Goal: Information Seeking & Learning: Learn about a topic

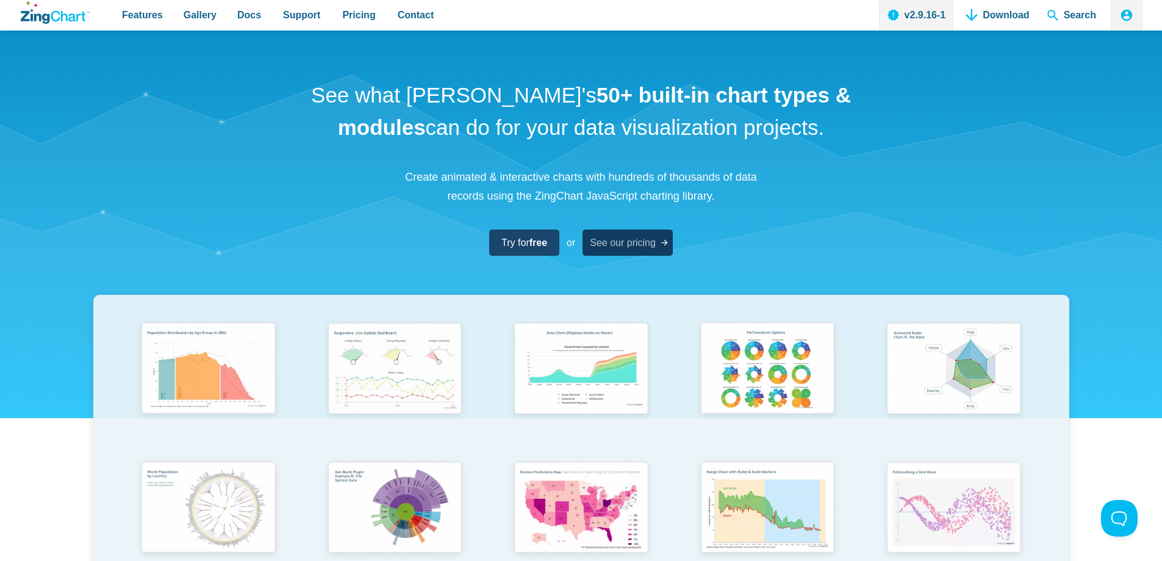
click at [602, 248] on span "See our pricing" at bounding box center [623, 242] width 66 height 16
click at [522, 242] on span "Try for free" at bounding box center [520, 242] width 46 height 16
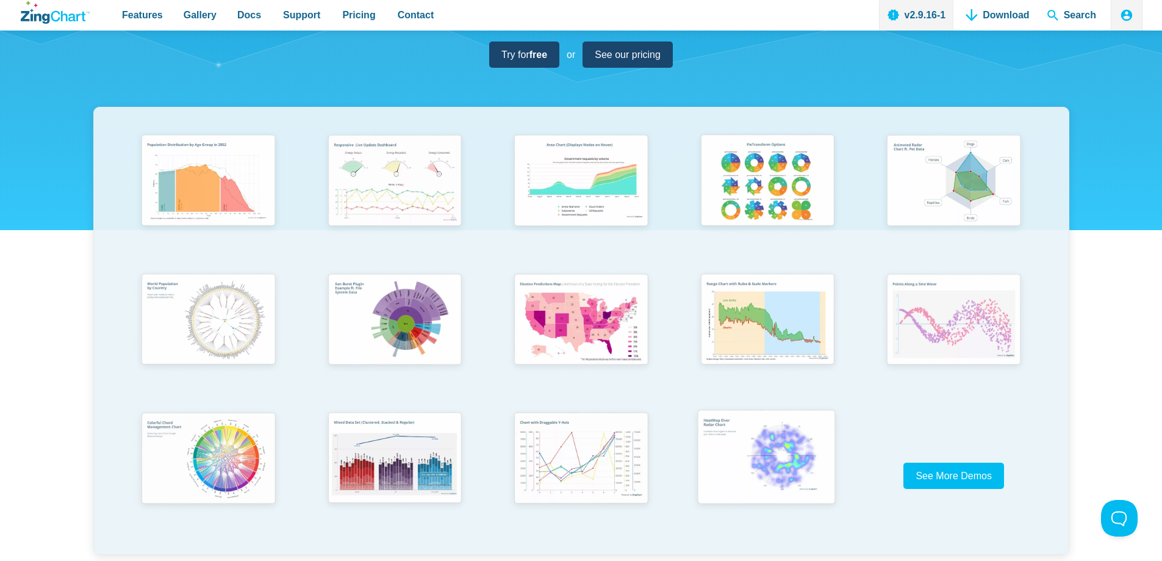
scroll to position [183, 0]
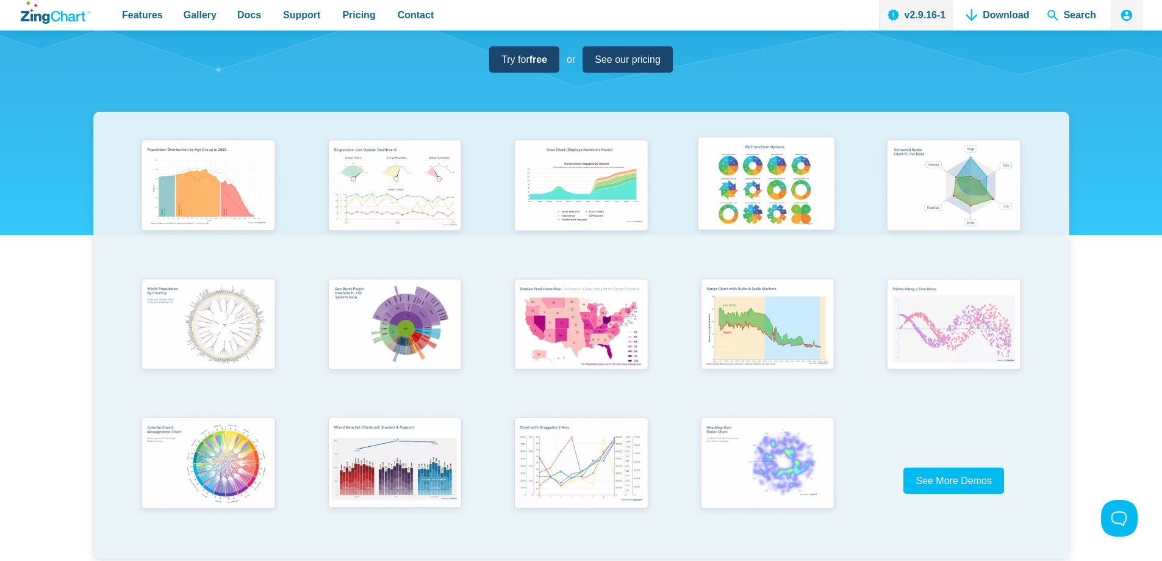
click at [767, 195] on img "App Content" at bounding box center [766, 186] width 154 height 110
click at [974, 179] on img "App Content" at bounding box center [953, 186] width 154 height 110
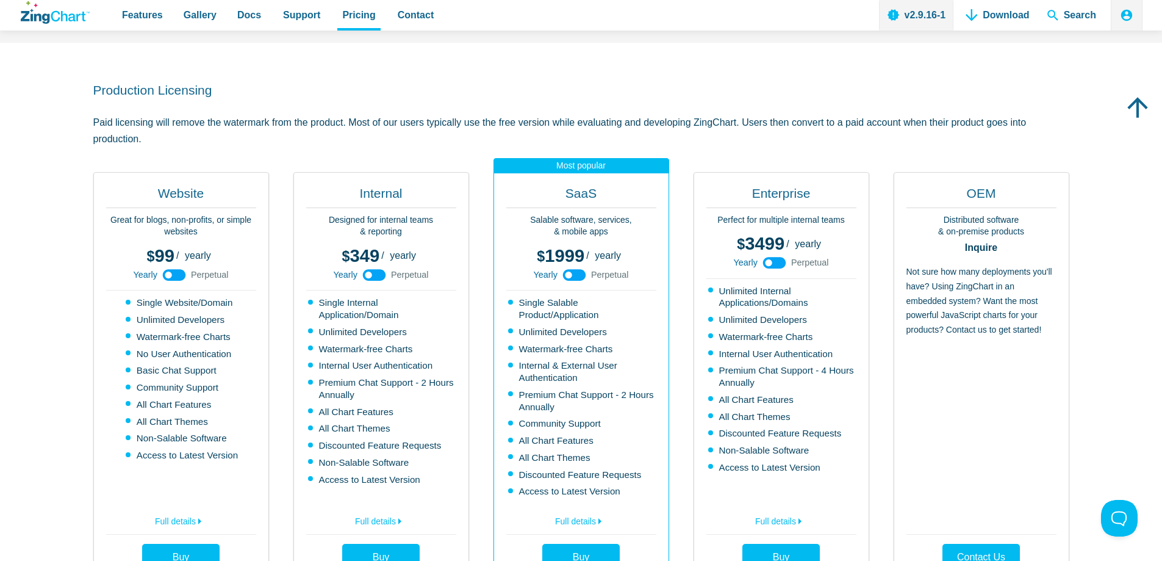
scroll to position [305, 0]
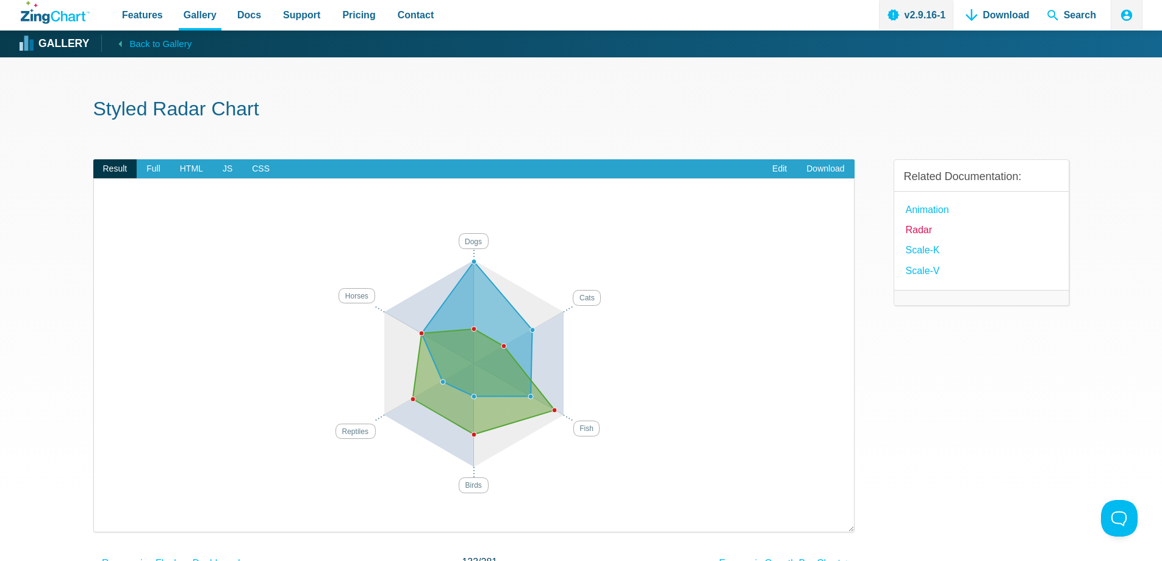
click at [925, 231] on link "Radar" at bounding box center [919, 229] width 27 height 16
